Goal: Task Accomplishment & Management: Complete application form

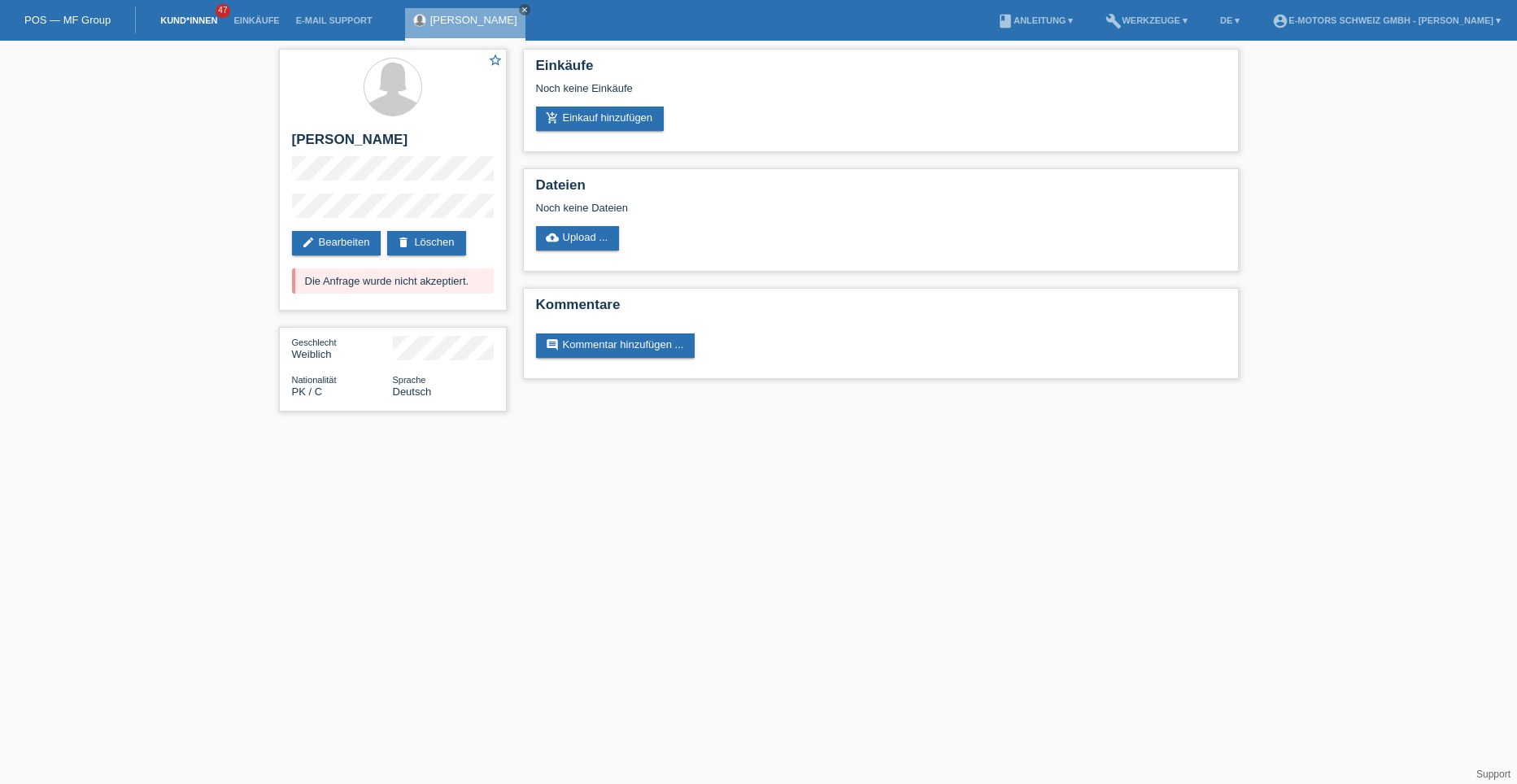
click at [186, 15] on link "Kund*innen" at bounding box center [189, 20] width 73 height 10
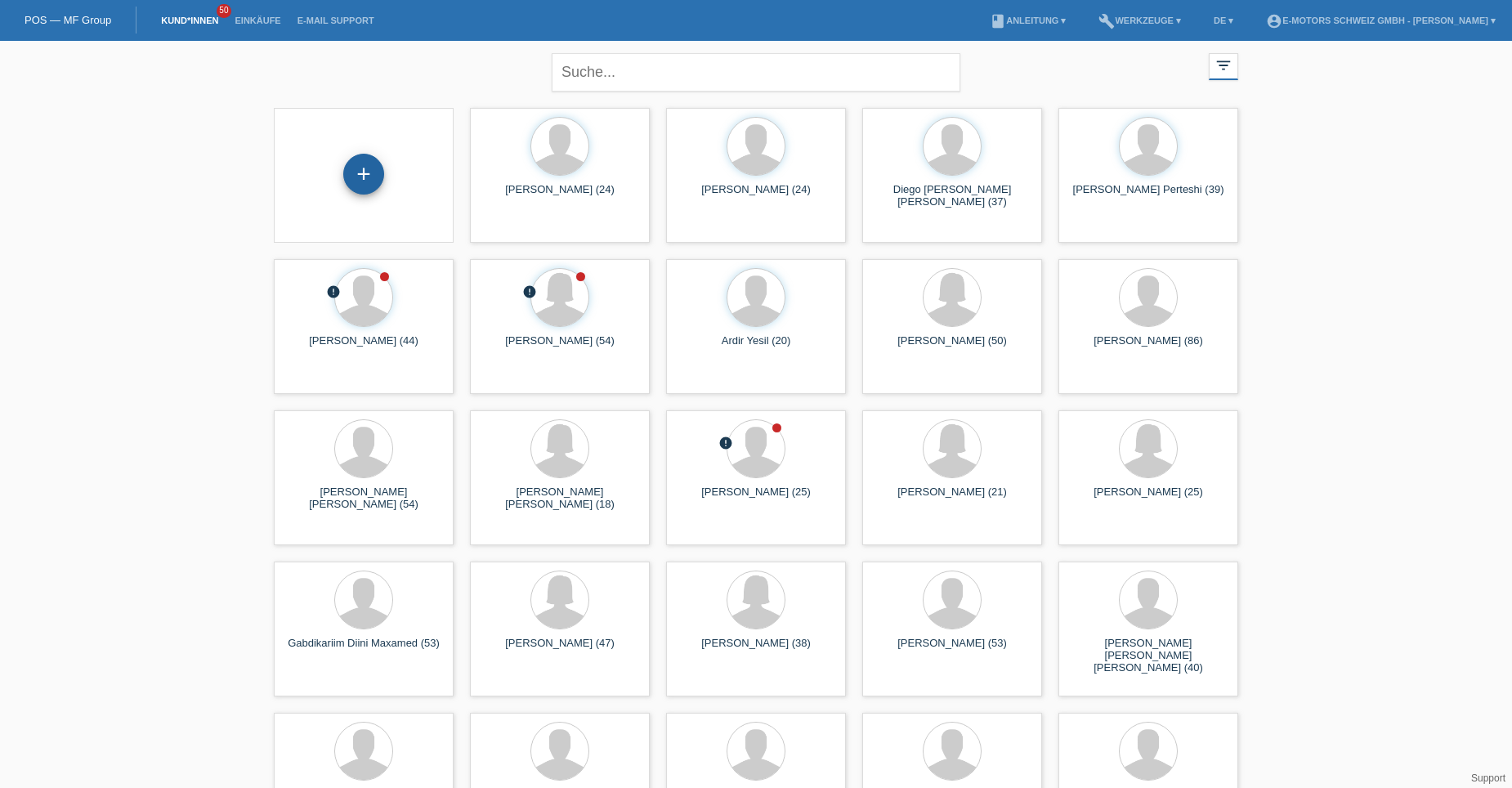
click at [351, 178] on div "+" at bounding box center [364, 174] width 39 height 28
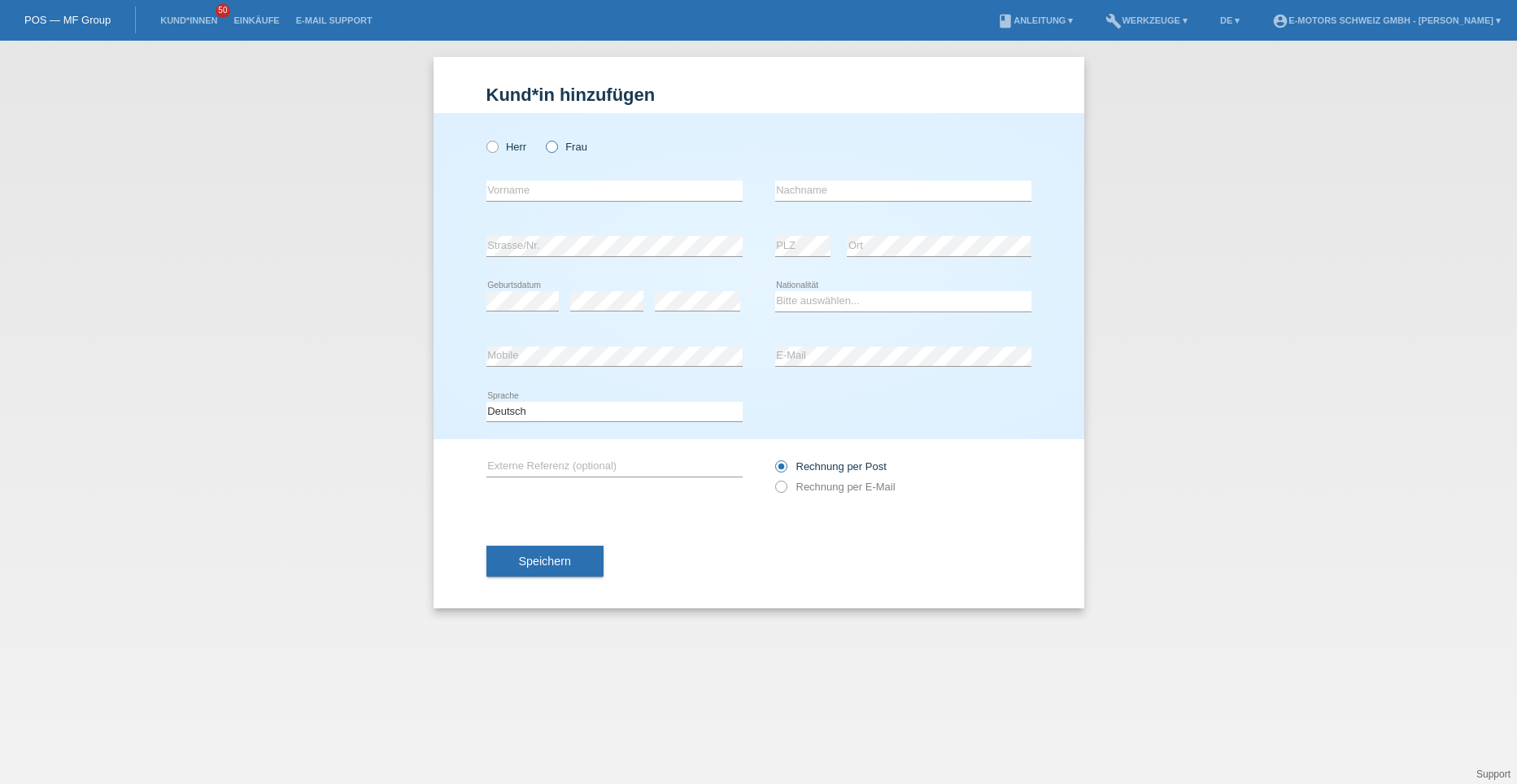
click at [544, 139] on icon at bounding box center [544, 139] width 0 height 0
click at [551, 148] on input "Frau" at bounding box center [551, 146] width 11 height 11
radio input "true"
click at [513, 192] on input "text" at bounding box center [615, 191] width 256 height 20
type input "e"
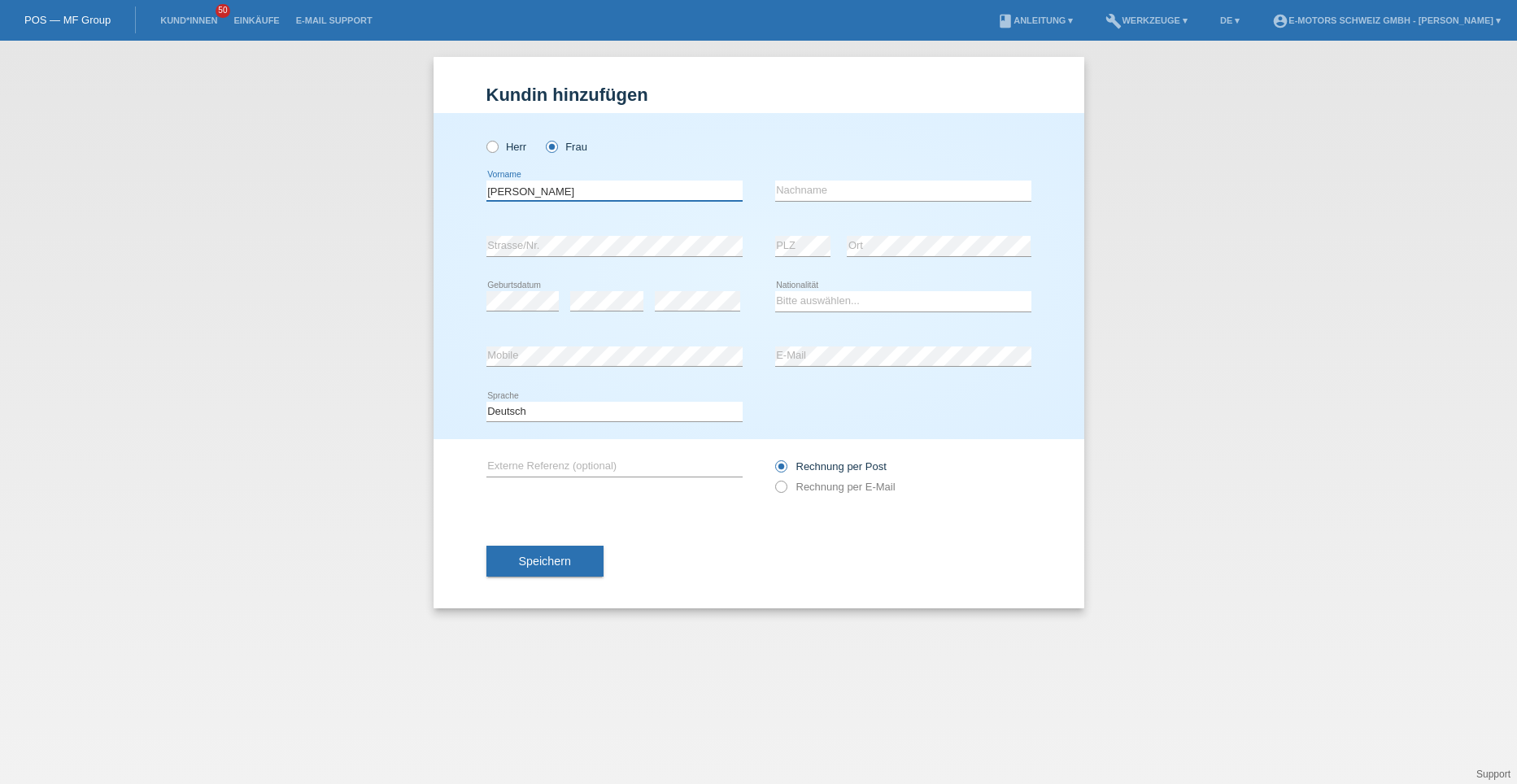
type input "Eyuberys Kelinet"
click at [806, 181] on input "text" at bounding box center [903, 191] width 256 height 20
type input "[PERSON_NAME]"
click at [794, 302] on select "Bitte auswählen... Schweiz Deutschland Liechtenstein Österreich ------------ Af…" at bounding box center [903, 301] width 256 height 20
select select "DO"
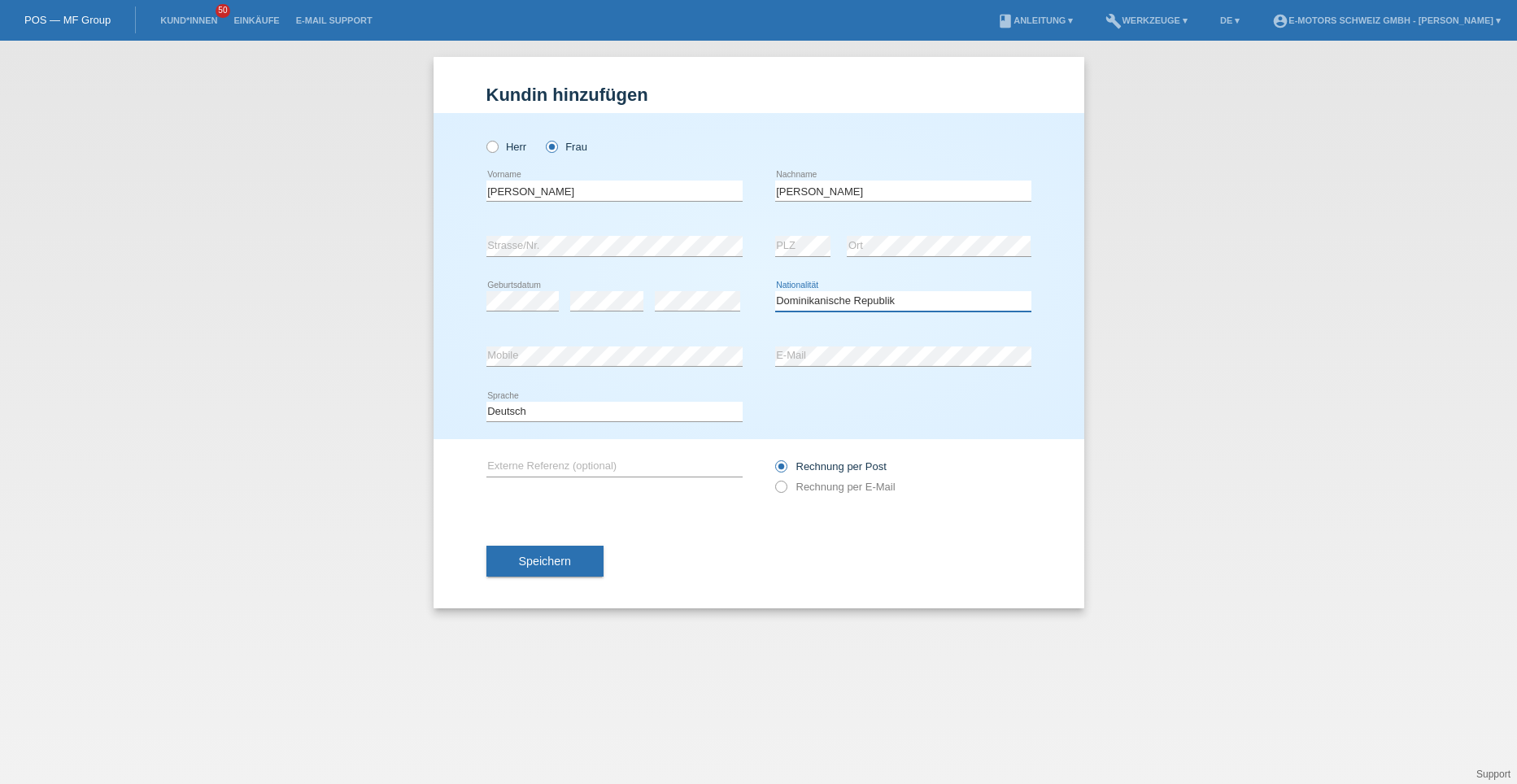
click at [775, 291] on select "Bitte auswählen... Schweiz Deutschland Liechtenstein Österreich ------------ Af…" at bounding box center [903, 301] width 256 height 20
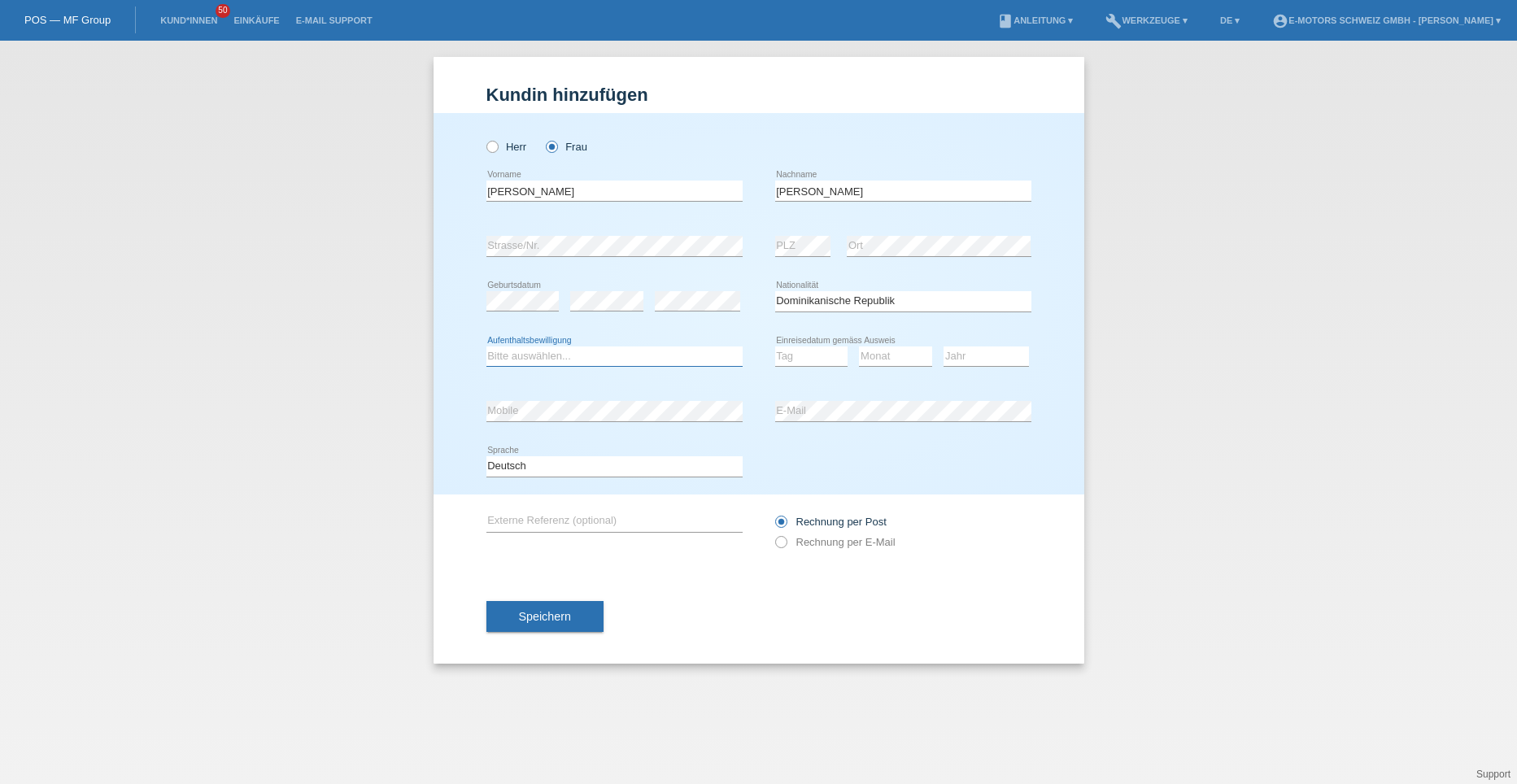
click at [586, 353] on select "Bitte auswählen... C B B - Flüchtlingsstatus Andere" at bounding box center [615, 356] width 256 height 20
select select "B"
click at [487, 346] on select "Bitte auswählen... C B B - Flüchtlingsstatus Andere" at bounding box center [615, 356] width 256 height 20
click at [816, 350] on select "Tag 01 02 03 04 05 06 07 08 09 10 11" at bounding box center [812, 356] width 73 height 20
select select "12"
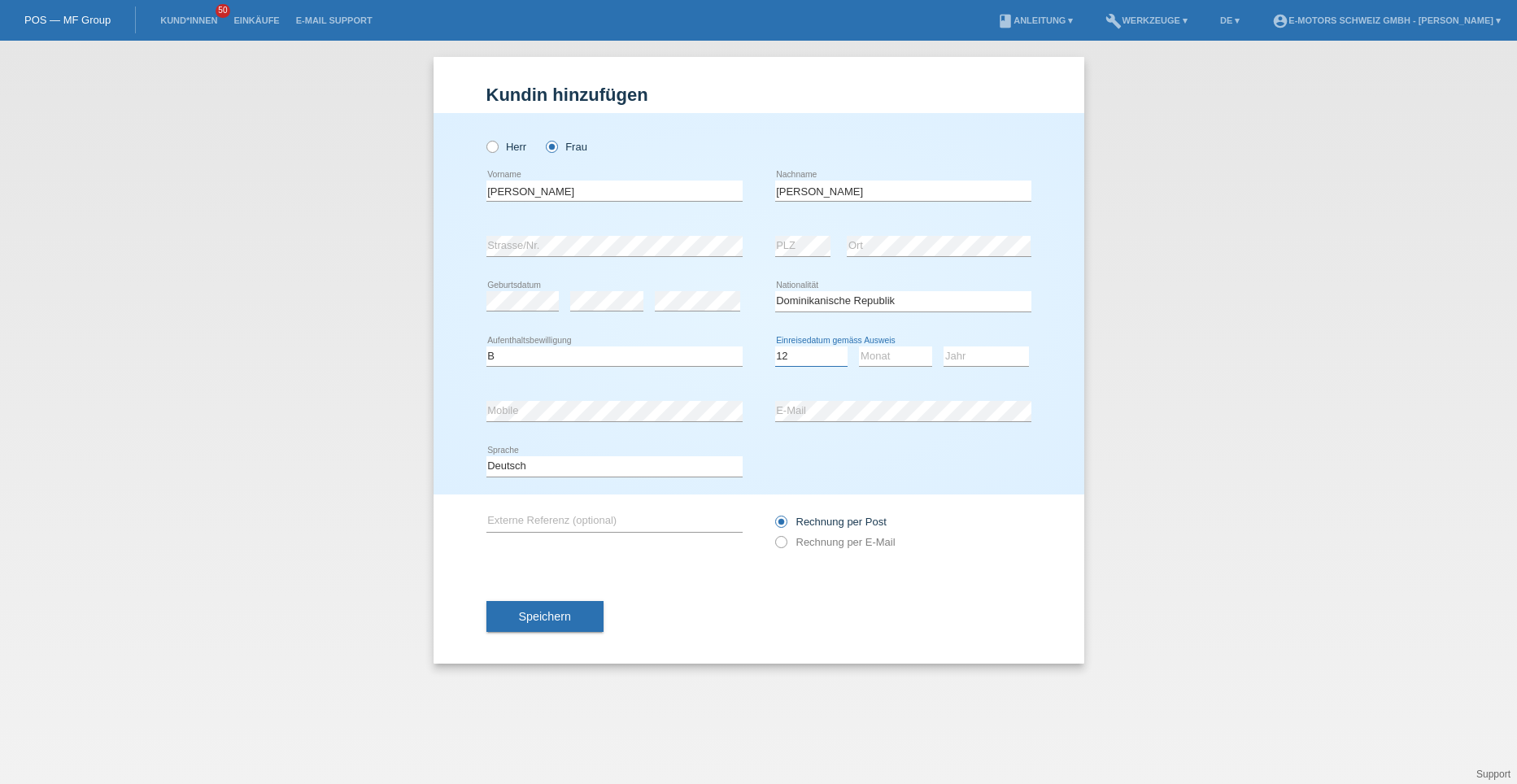
click at [775, 346] on select "Tag 01 02 03 04 05 06 07 08 09 10 11" at bounding box center [812, 356] width 73 height 20
click at [869, 357] on select "Monat 01 02 03 04 05 06 07 08 09 10 11" at bounding box center [896, 356] width 73 height 20
select select "09"
click at [859, 346] on select "Monat 01 02 03 04 05 06 07 08 09 10 11" at bounding box center [896, 356] width 73 height 20
click at [955, 360] on select "Jahr 2025 2024 2023 2022 2021 2020 2019 2018 2017 2016 2015 2014 2013 2012 2011…" at bounding box center [986, 356] width 86 height 20
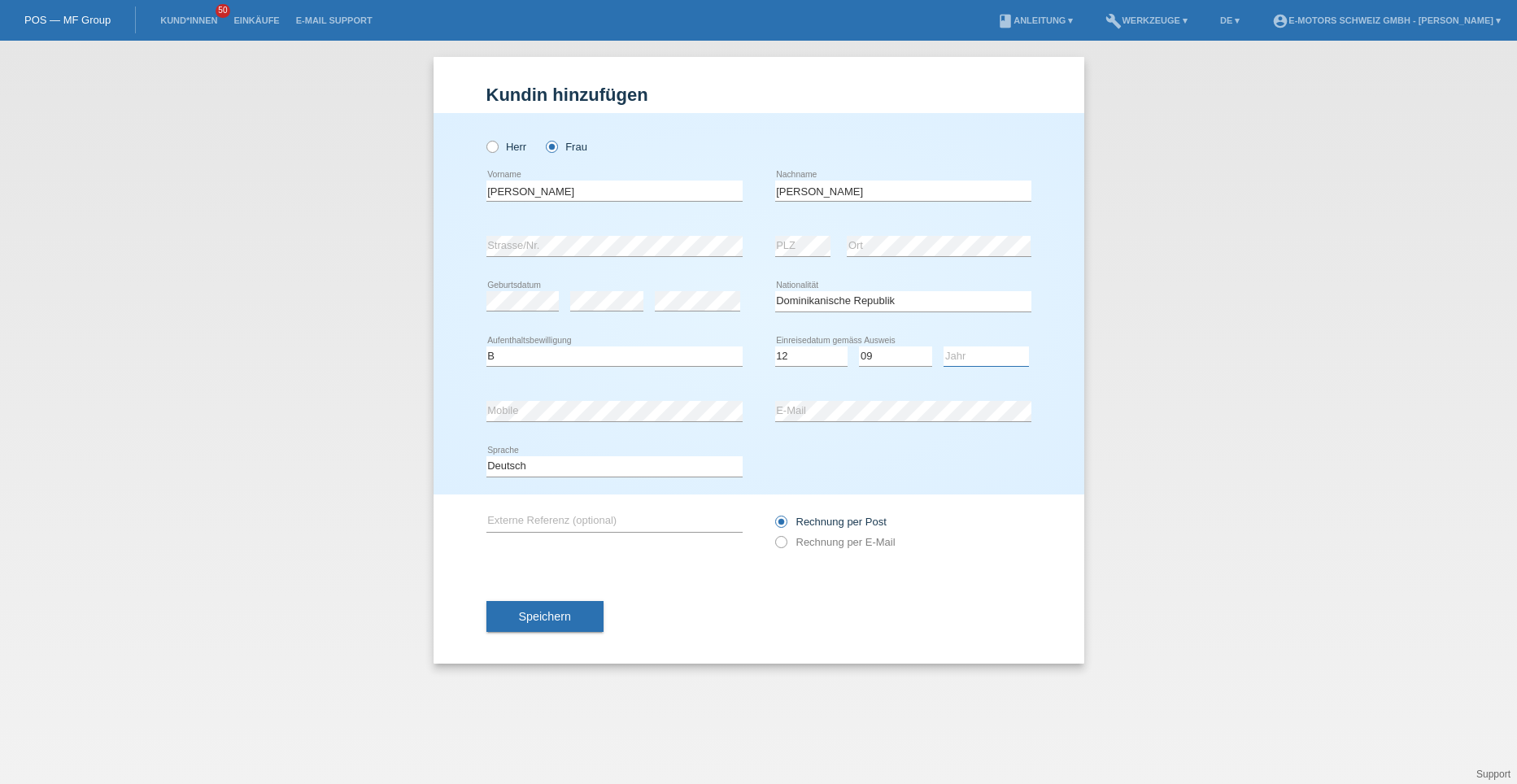
select select "2010"
click at [944, 346] on select "Jahr 2025 2024 2023 2022 2021 2020 2019 2018 2017 2016 2015 2014 2013 2012 2011…" at bounding box center [986, 356] width 86 height 20
click at [539, 611] on span "Speichern" at bounding box center [545, 616] width 52 height 13
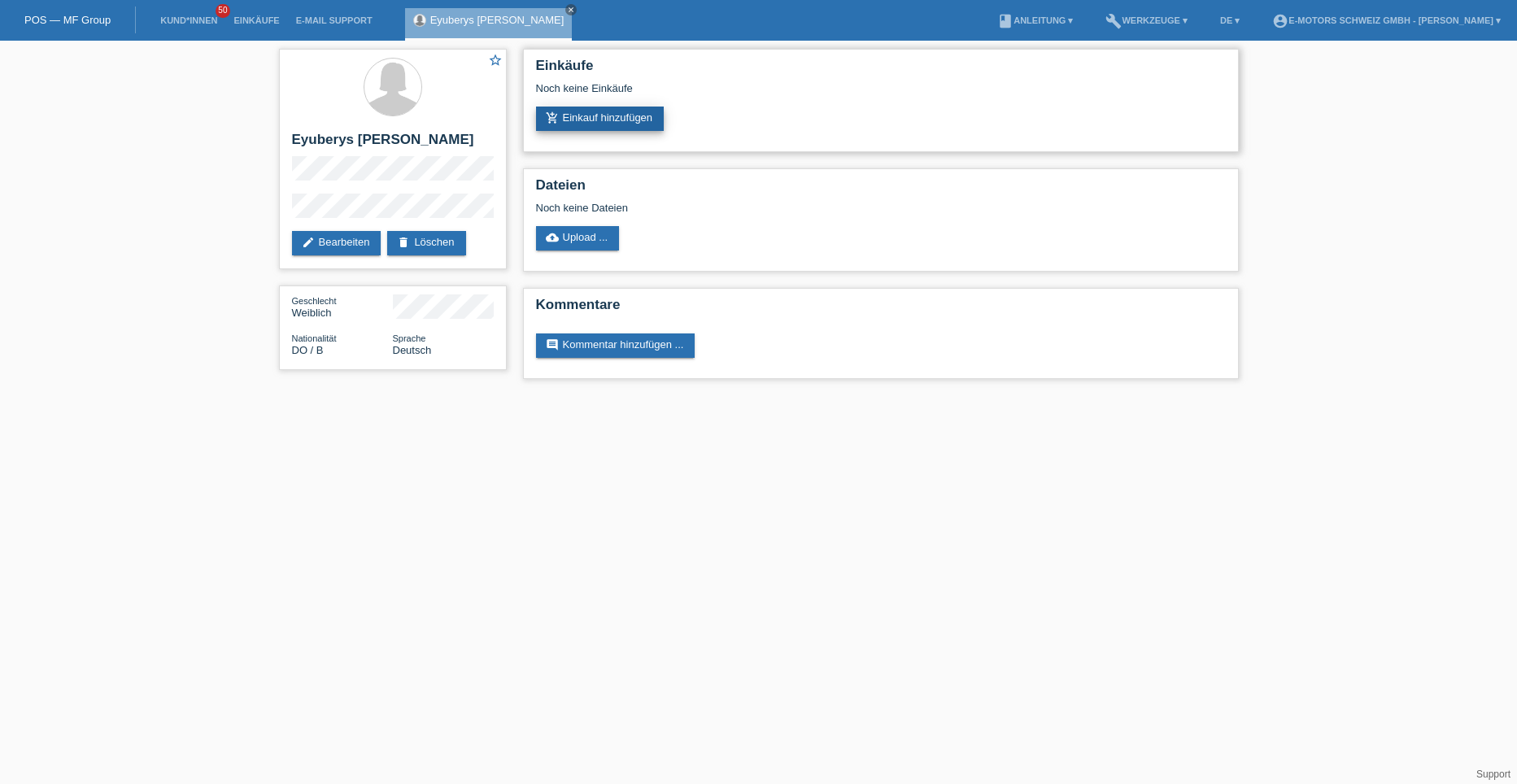
click at [578, 119] on link "add_shopping_cart Einkauf hinzufügen" at bounding box center [601, 119] width 129 height 24
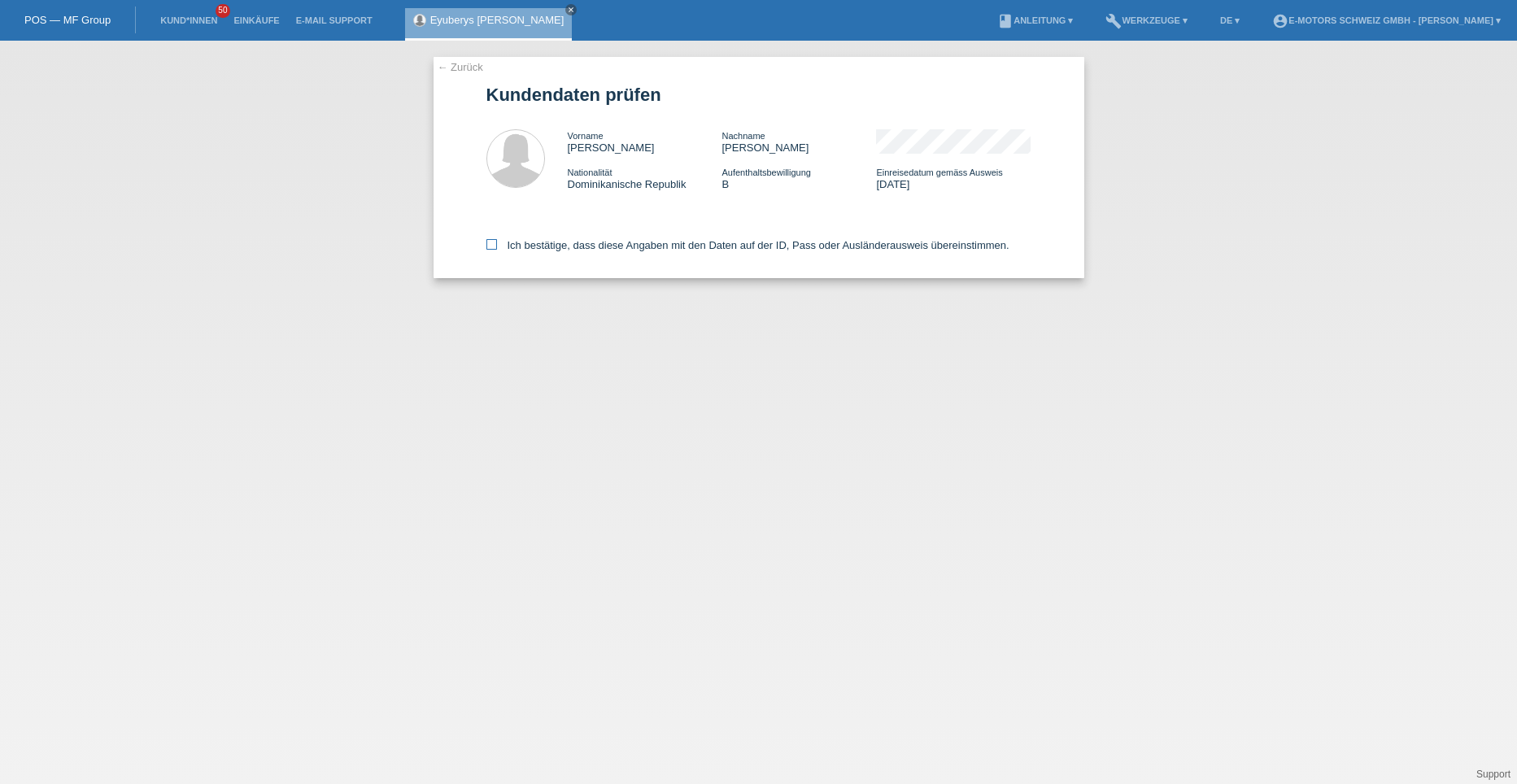
click at [493, 246] on icon at bounding box center [492, 244] width 11 height 11
click at [493, 246] on input "Ich bestätige, dass diese Angaben mit den Daten auf der ID, Pass oder Ausländer…" at bounding box center [492, 244] width 11 height 11
checkbox input "true"
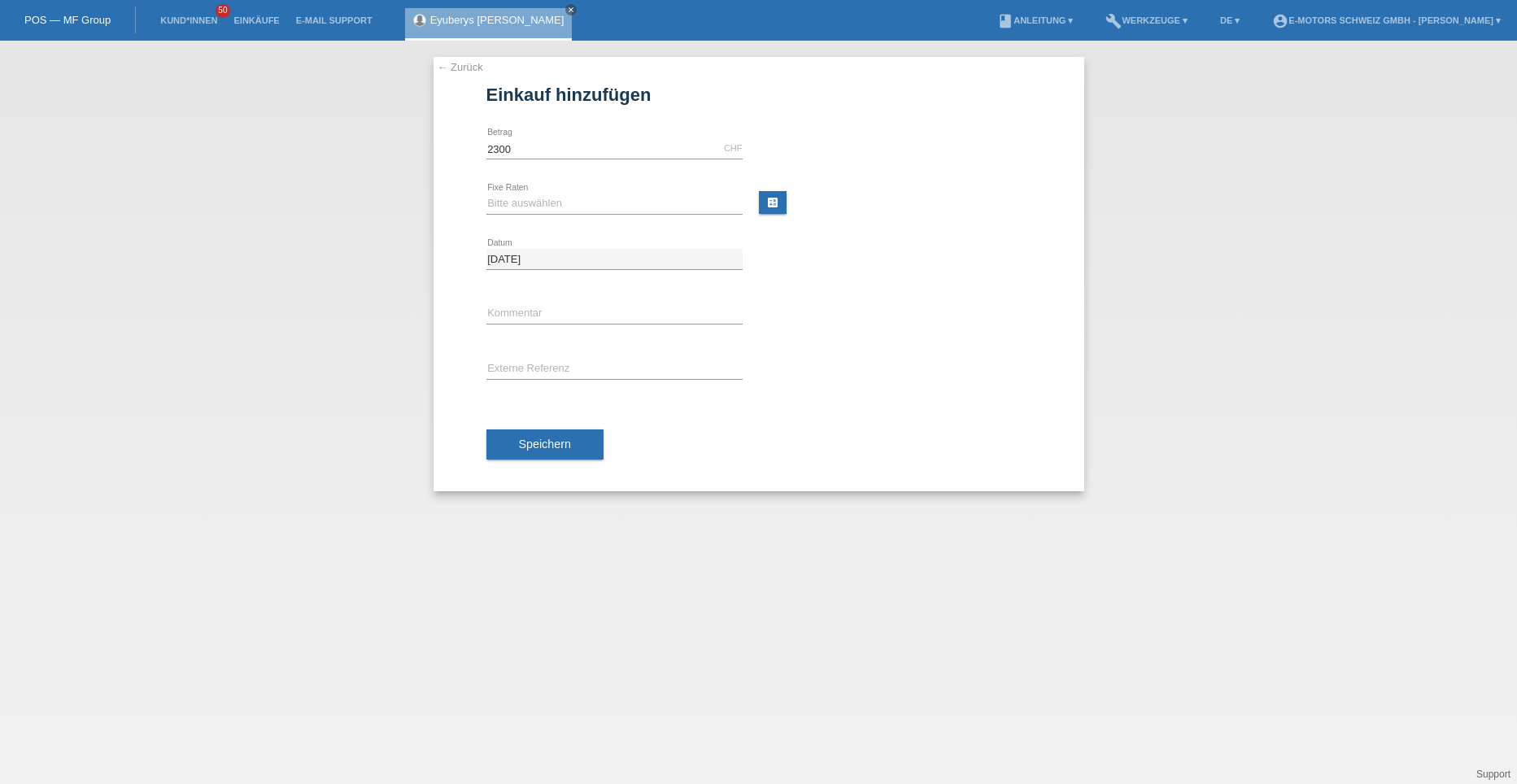
type input "2300.00"
drag, startPoint x: 509, startPoint y: 193, endPoint x: 508, endPoint y: 203, distance: 10.0
click at [509, 200] on div "Bitte auswählen 12 Raten 24 Raten 36 Raten 48 Raten error Fixe Raten" at bounding box center [615, 205] width 256 height 55
click at [508, 203] on select "Bitte auswählen 12 Raten 24 Raten 36 Raten 48 Raten" at bounding box center [615, 204] width 256 height 20
select select "214"
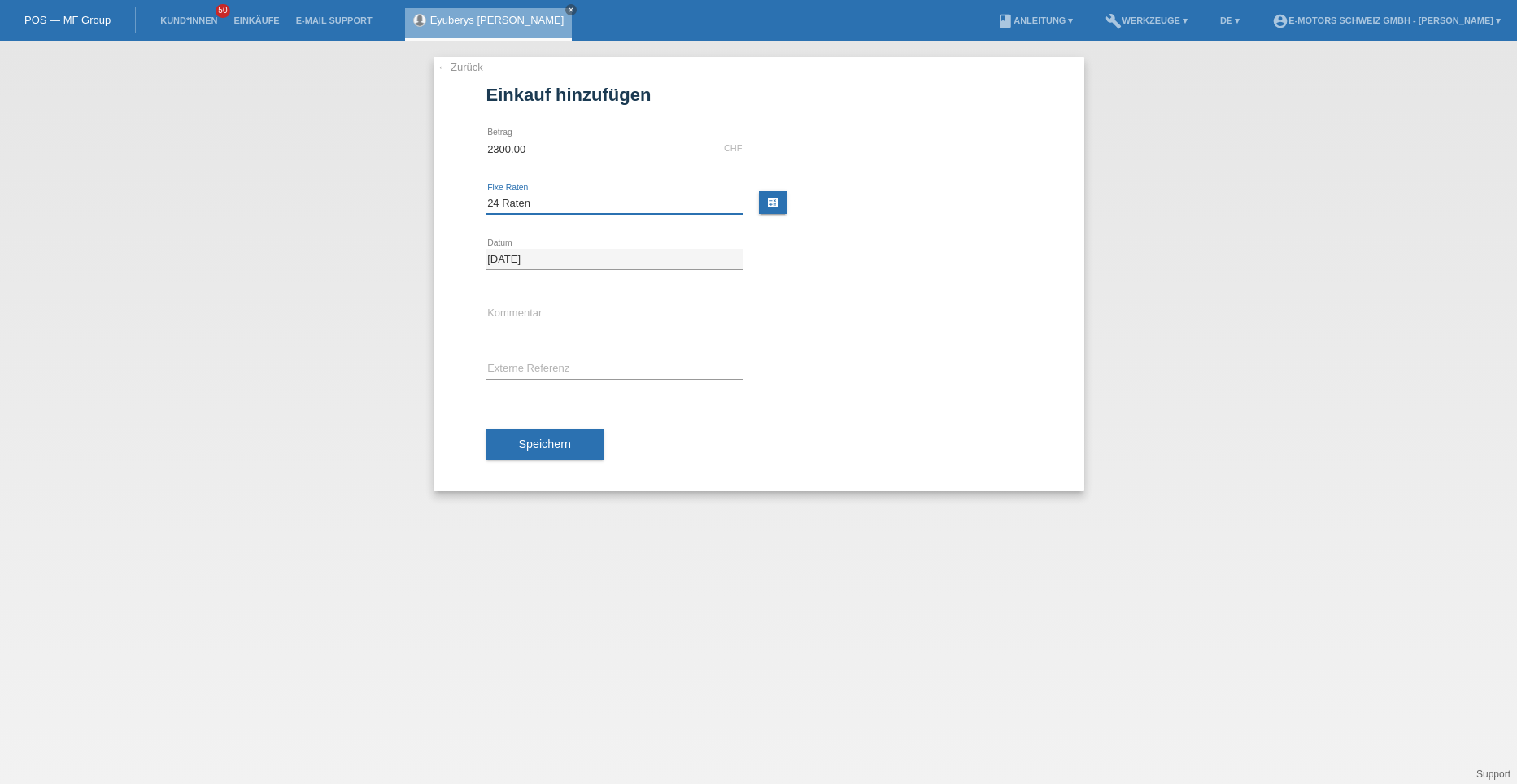
click at [487, 194] on select "Bitte auswählen 12 Raten 24 Raten 36 Raten 48 Raten" at bounding box center [615, 204] width 256 height 20
click at [501, 443] on button "Speichern" at bounding box center [545, 445] width 117 height 31
